Goal: Task Accomplishment & Management: Manage account settings

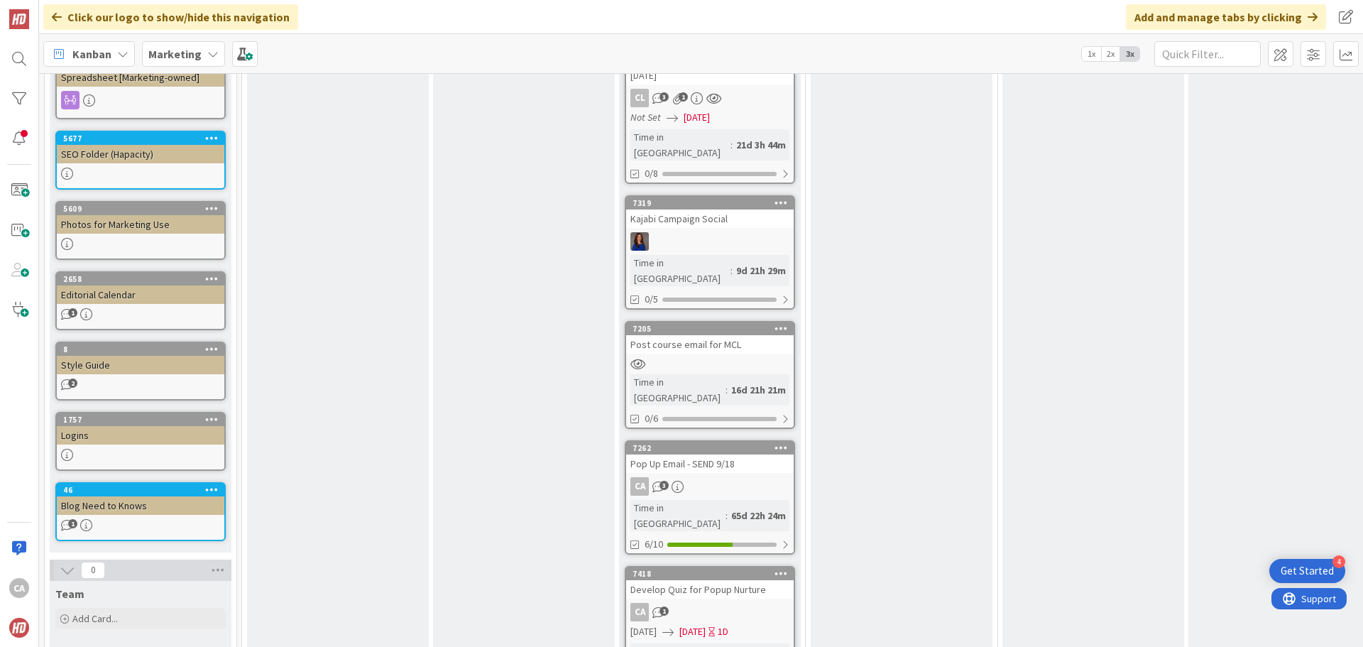
scroll to position [825, 0]
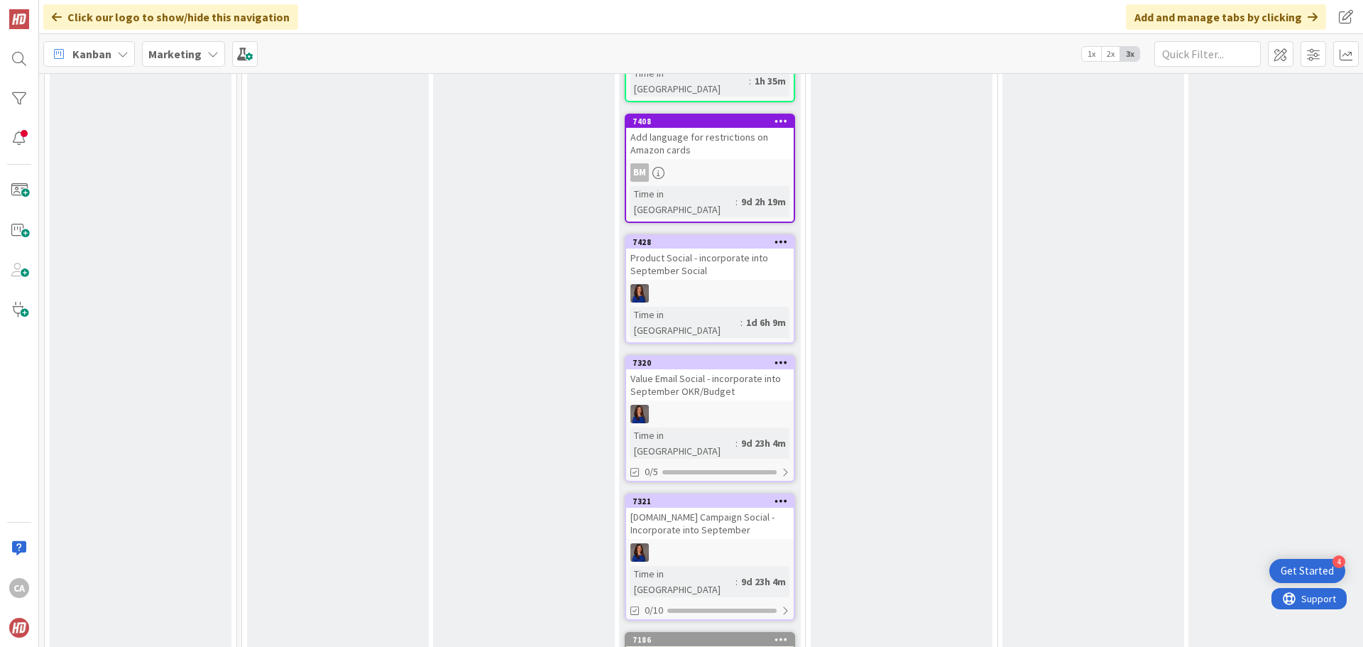
scroll to position [1606, 0]
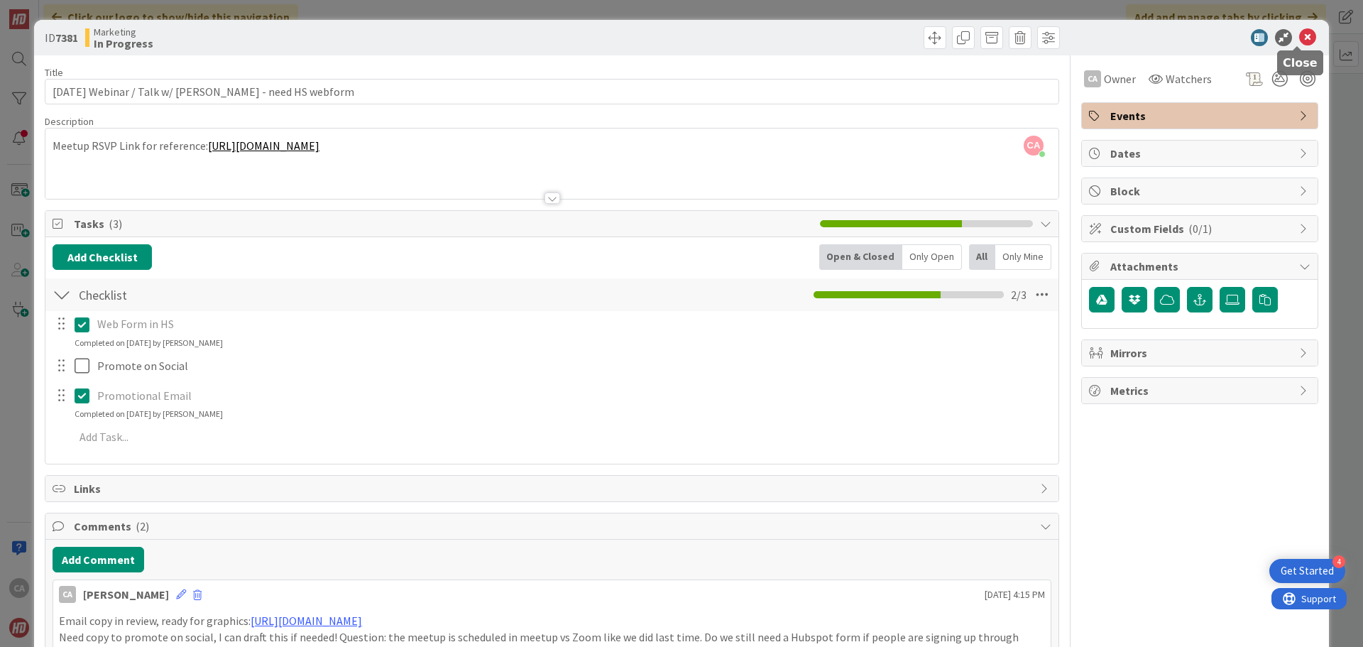
click at [1301, 36] on icon at bounding box center [1307, 37] width 17 height 17
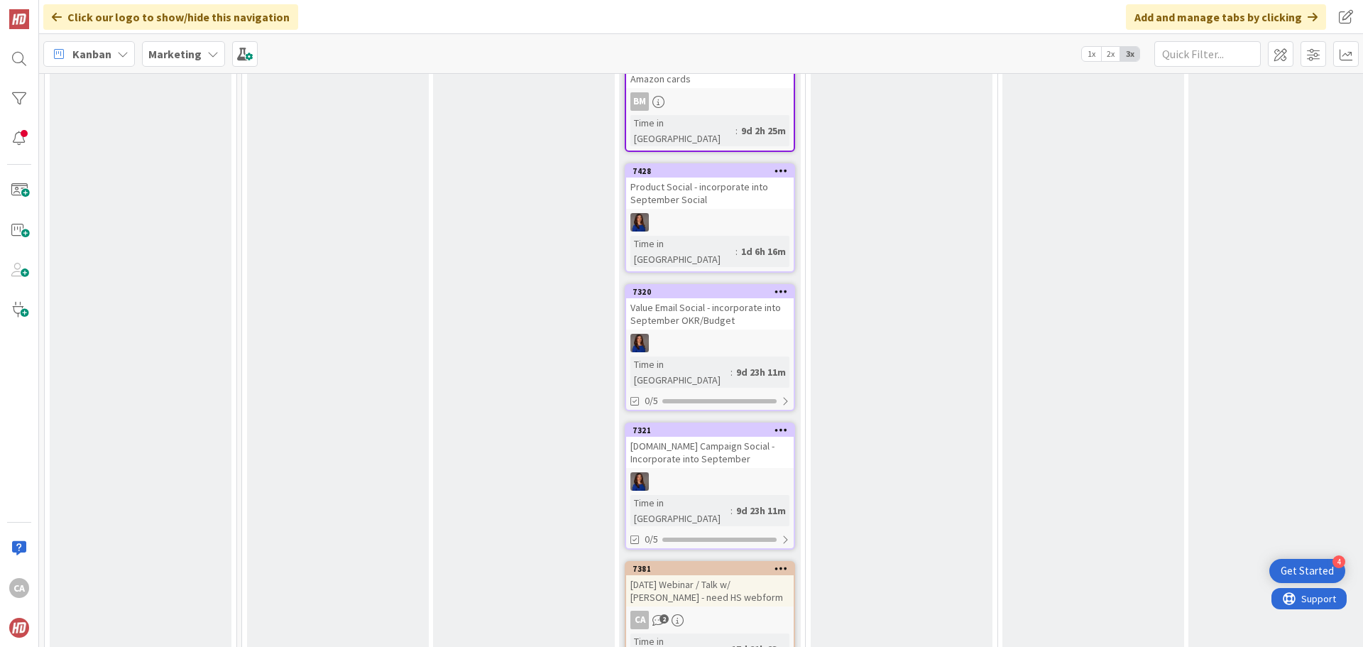
click at [748, 575] on div "[DATE] Webinar / Talk w/ [PERSON_NAME] - need HS webform" at bounding box center [710, 590] width 168 height 31
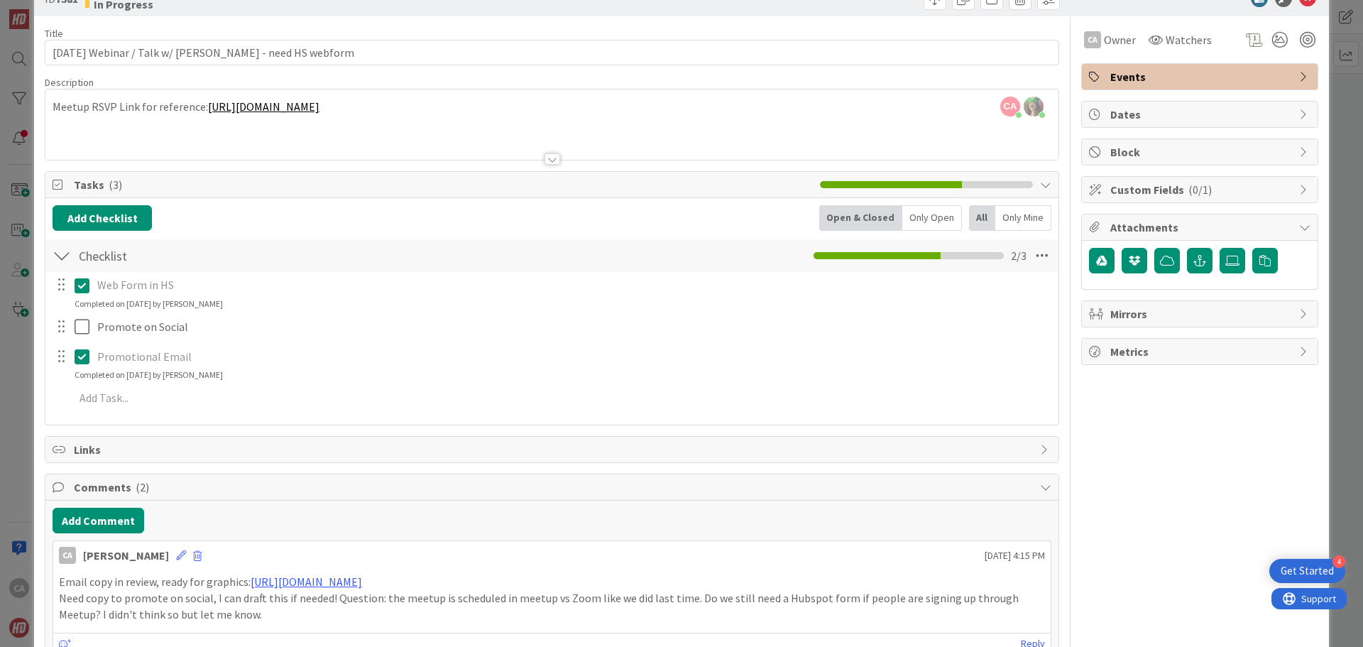
scroll to position [71, 0]
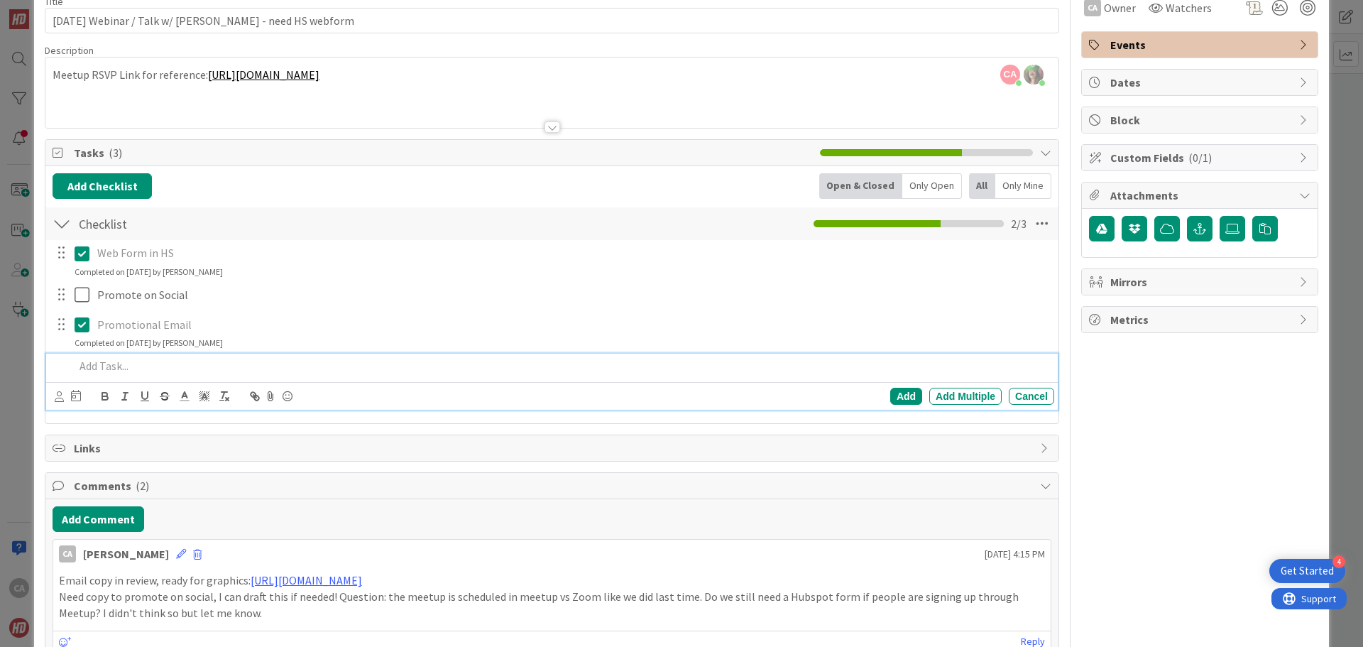
click at [112, 368] on p at bounding box center [562, 366] width 974 height 16
click at [72, 398] on icon at bounding box center [76, 395] width 10 height 11
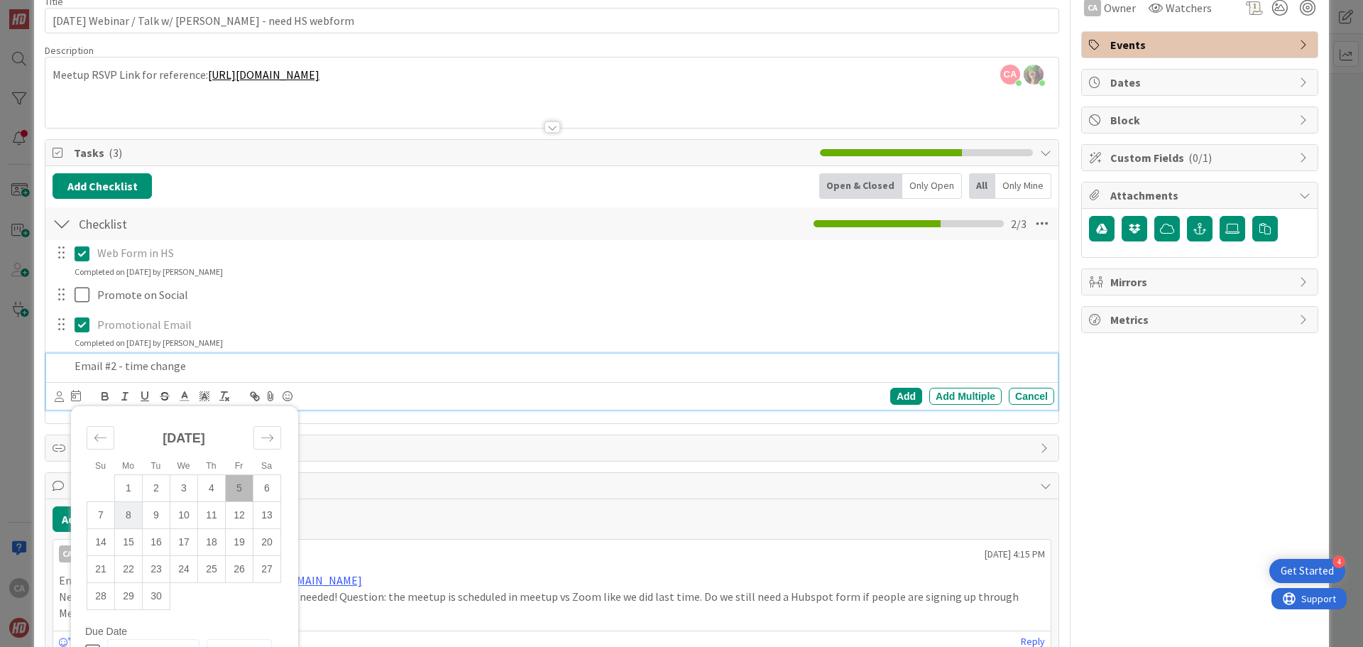
click at [136, 519] on td "8" at bounding box center [129, 515] width 28 height 27
click at [363, 361] on p "Email #2 - time change" at bounding box center [526, 366] width 903 height 16
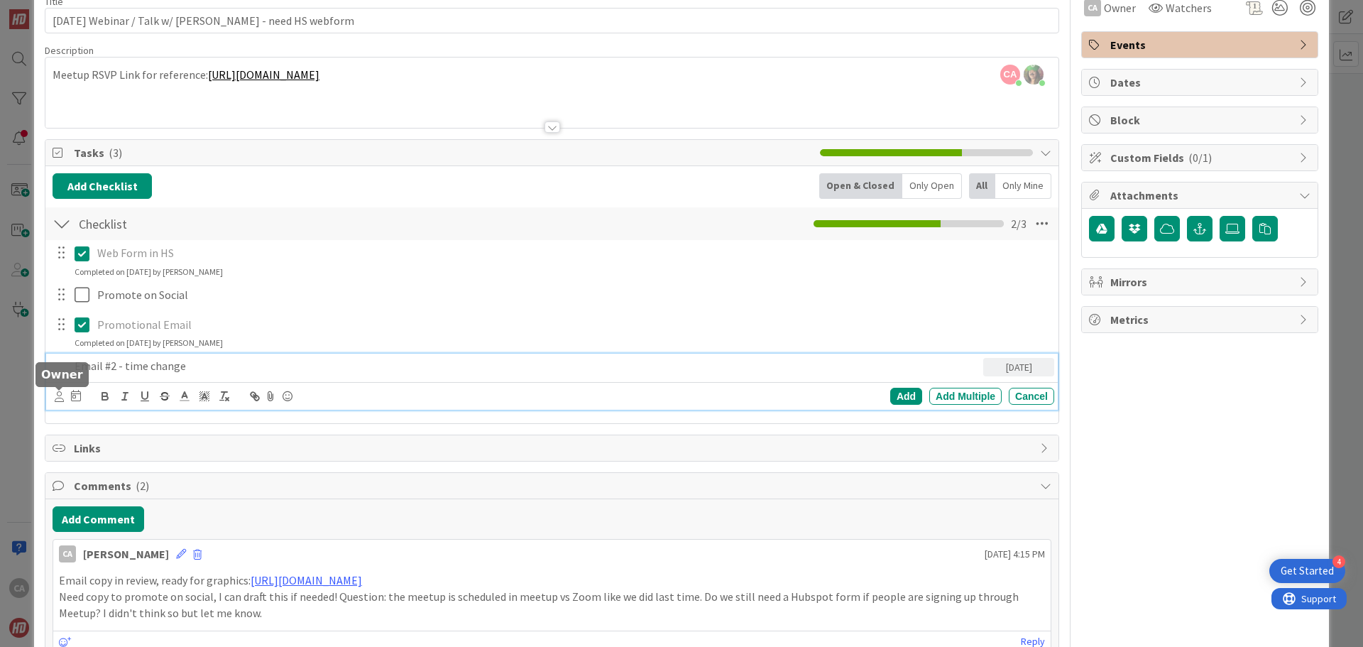
click at [62, 398] on icon at bounding box center [59, 396] width 9 height 11
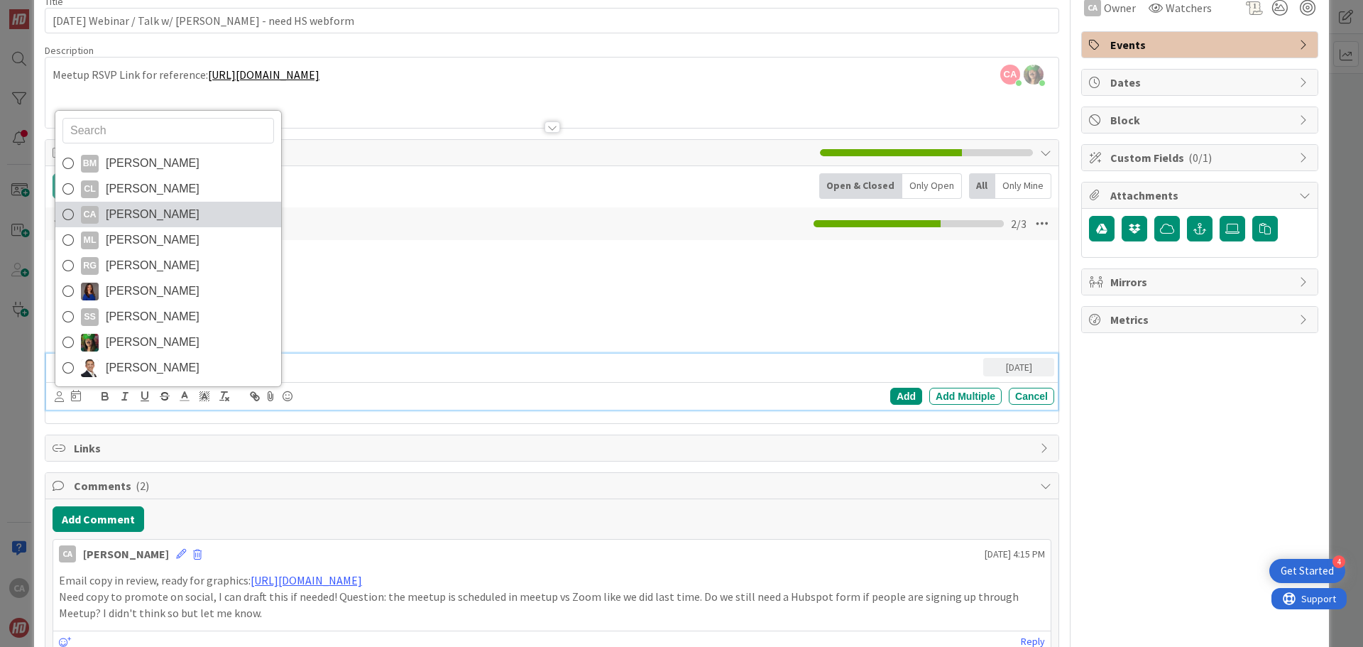
click at [155, 221] on span "[PERSON_NAME]" at bounding box center [153, 214] width 94 height 21
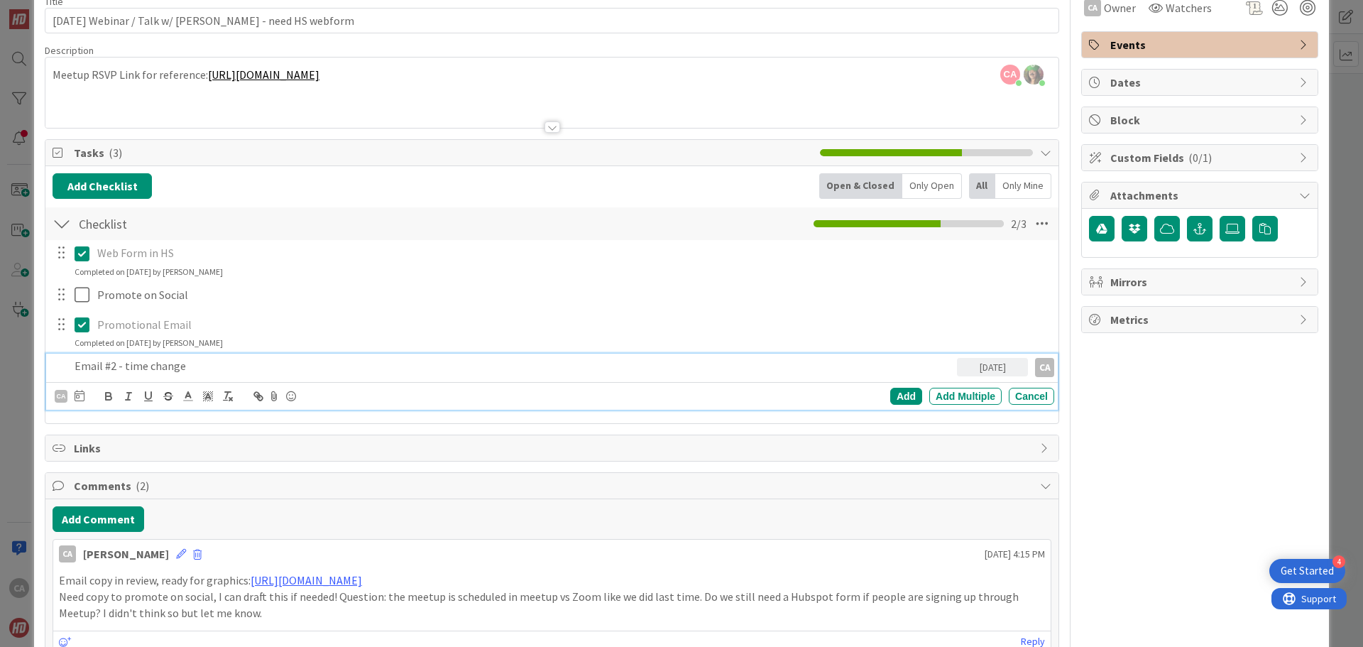
click at [357, 497] on div "Comments ( 2 )" at bounding box center [551, 486] width 1013 height 26
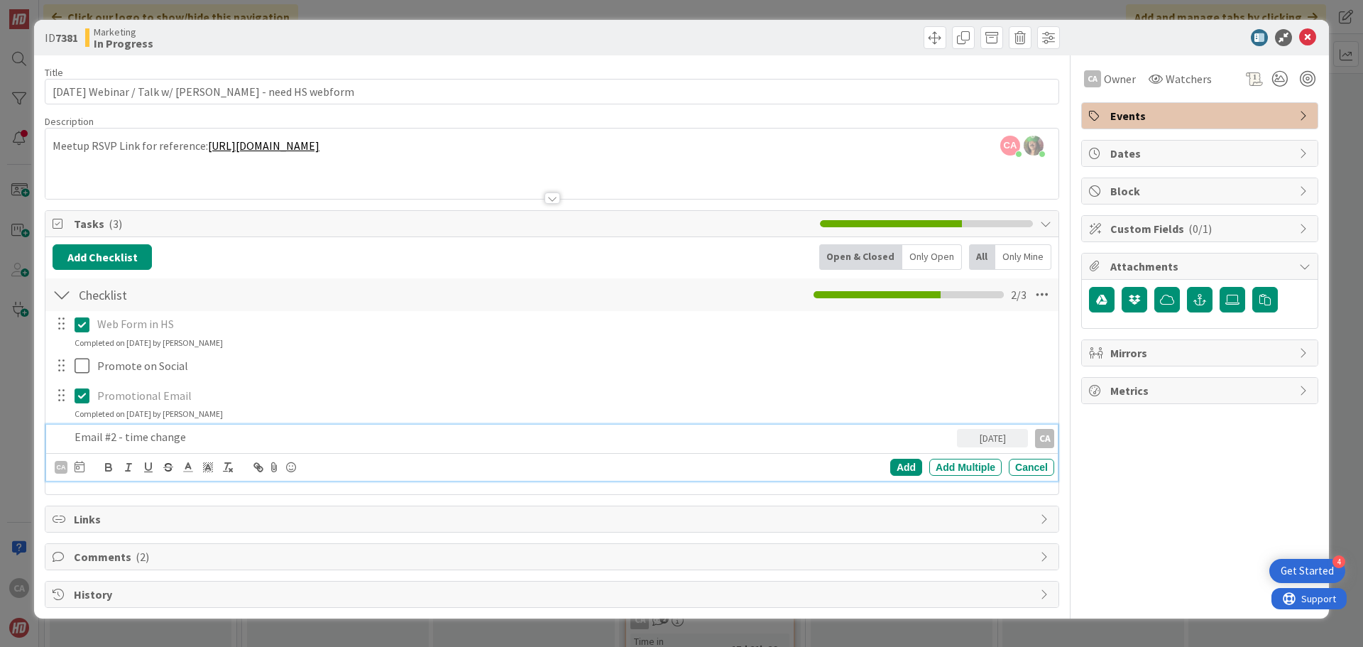
click at [70, 437] on div "Email #2 - time change" at bounding box center [513, 437] width 888 height 25
drag, startPoint x: 195, startPoint y: 436, endPoint x: 73, endPoint y: 436, distance: 122.1
click at [73, 436] on div "Email #2 - time change" at bounding box center [513, 437] width 888 height 25
click at [906, 473] on div "Add" at bounding box center [906, 467] width 32 height 17
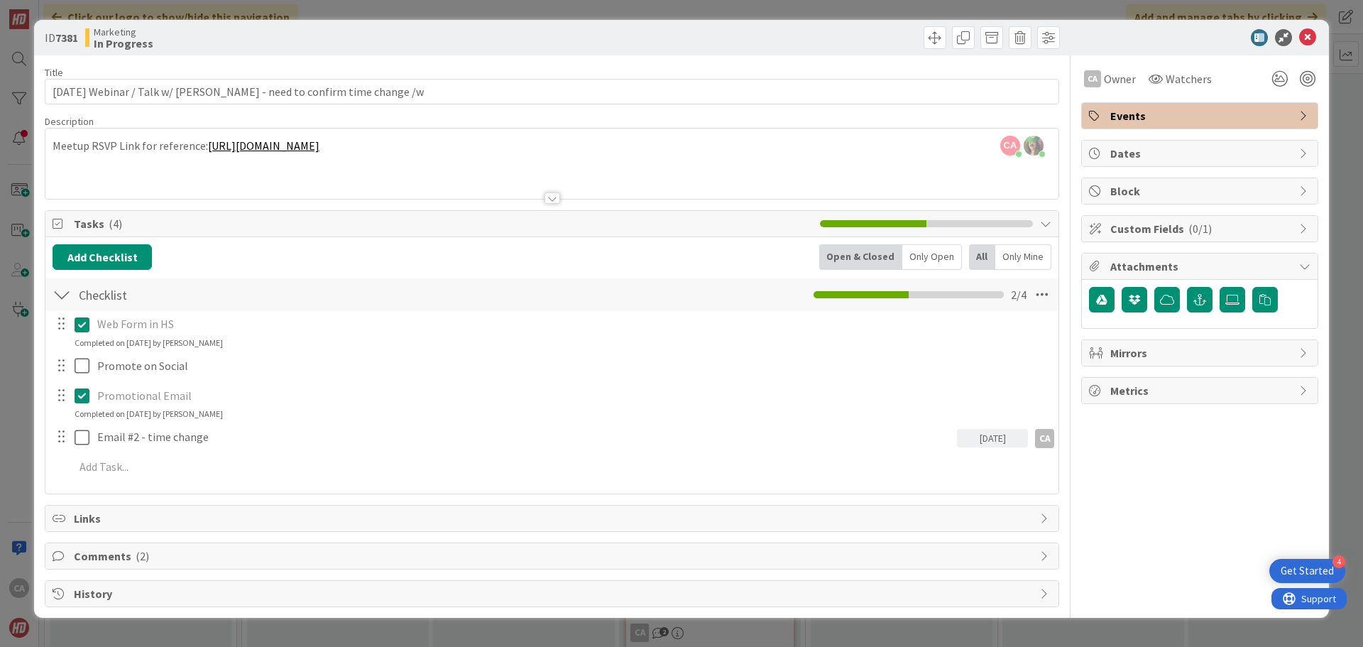
type input "[DATE] Webinar / Talk w/ [PERSON_NAME] - need to confirm time change w/ [PERSON…"
click at [1313, 38] on icon at bounding box center [1307, 37] width 17 height 17
